Goal: Find specific page/section: Find specific page/section

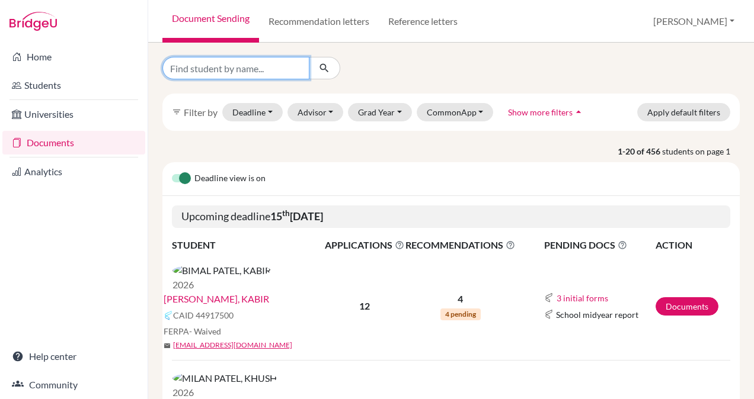
click at [244, 69] on input "Find student by name..." at bounding box center [235, 68] width 147 height 23
type input "[PERSON_NAME]"
click button "submit" at bounding box center [324, 68] width 31 height 23
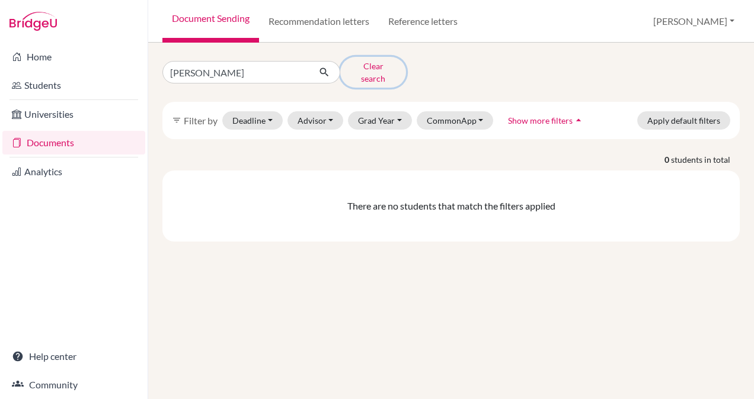
click at [371, 68] on button "Clear search" at bounding box center [373, 72] width 66 height 31
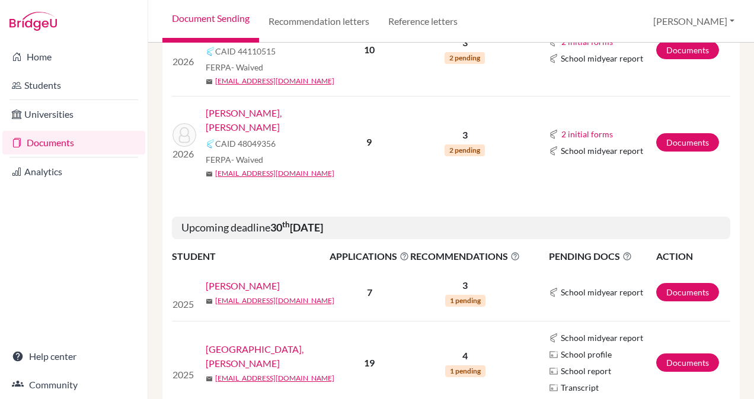
scroll to position [2029, 0]
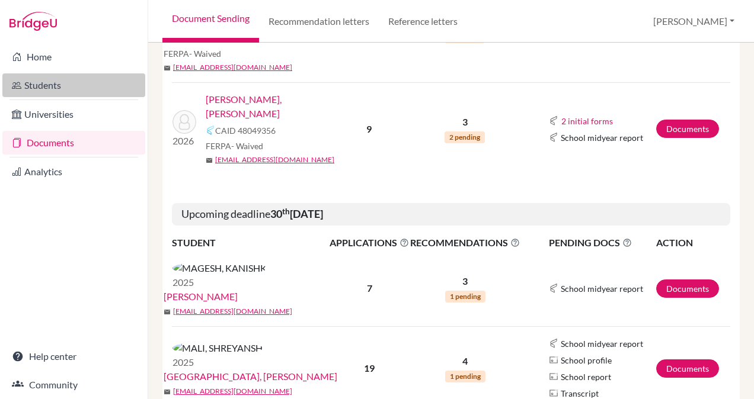
click at [55, 75] on link "Students" at bounding box center [73, 85] width 143 height 24
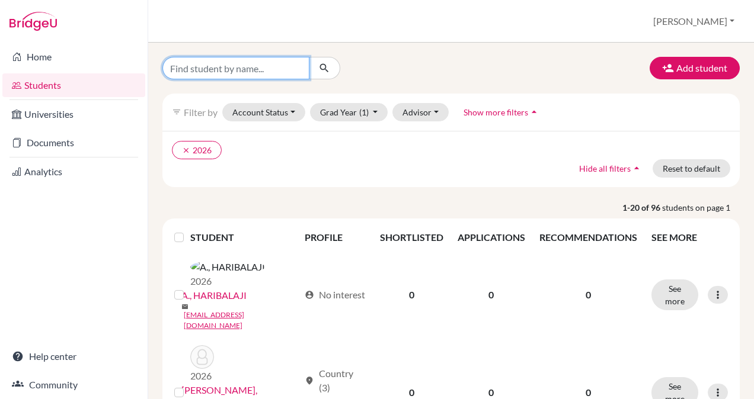
click at [241, 70] on input "Find student by name..." at bounding box center [235, 68] width 147 height 23
type input "[PERSON_NAME]"
click at [325, 72] on icon "submit" at bounding box center [324, 68] width 12 height 12
